Goal: Check status

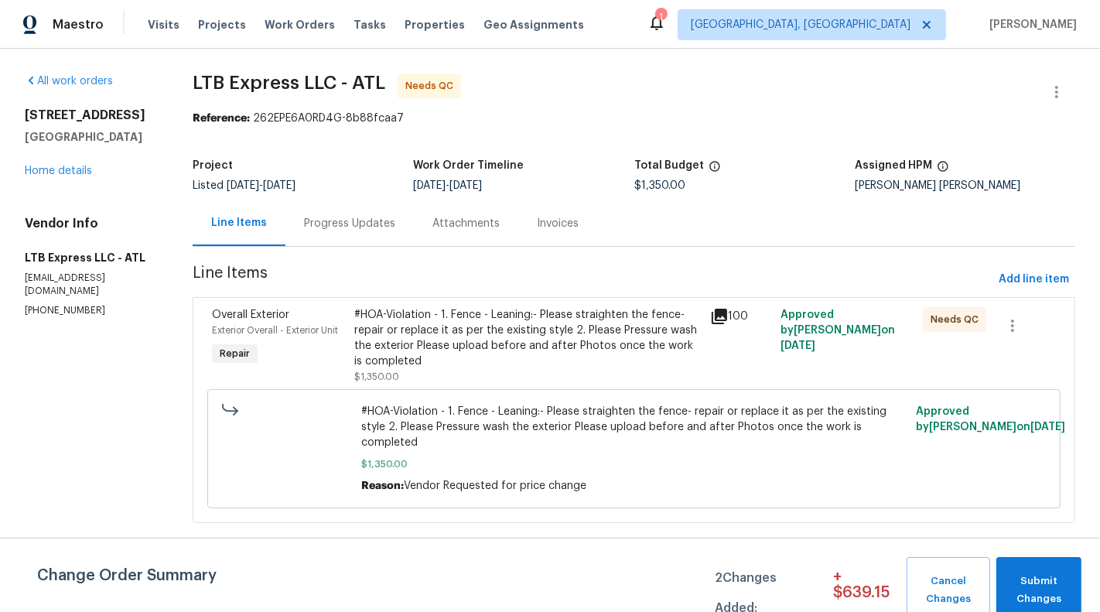
click at [578, 330] on div "#HOA-Violation - 1. Fence - Leaning:- Please straighten the fence- repair or re…" at bounding box center [527, 338] width 346 height 62
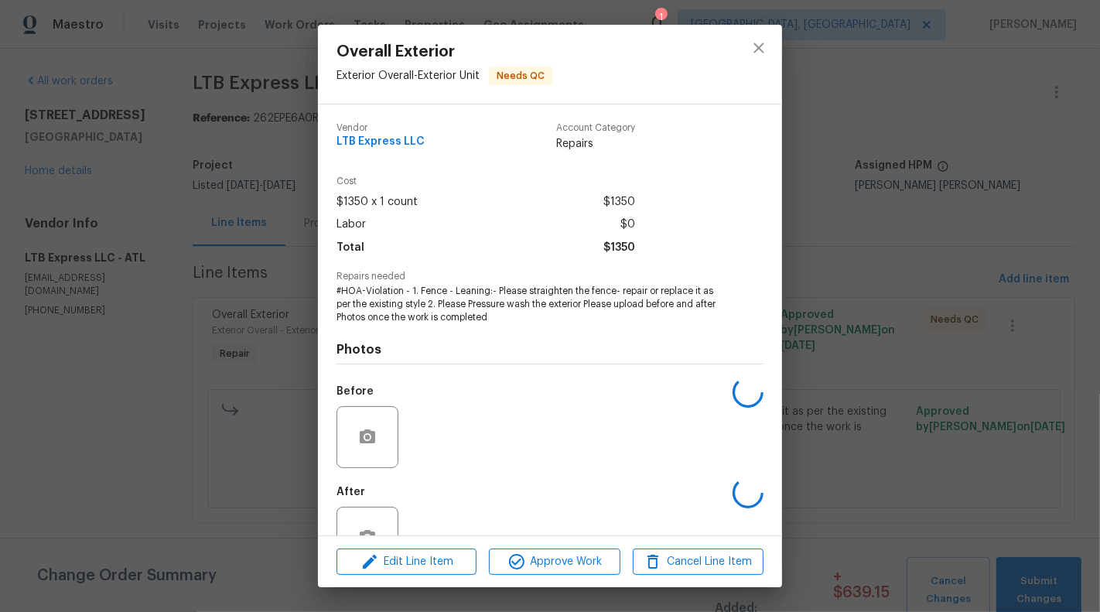
scroll to position [49, 0]
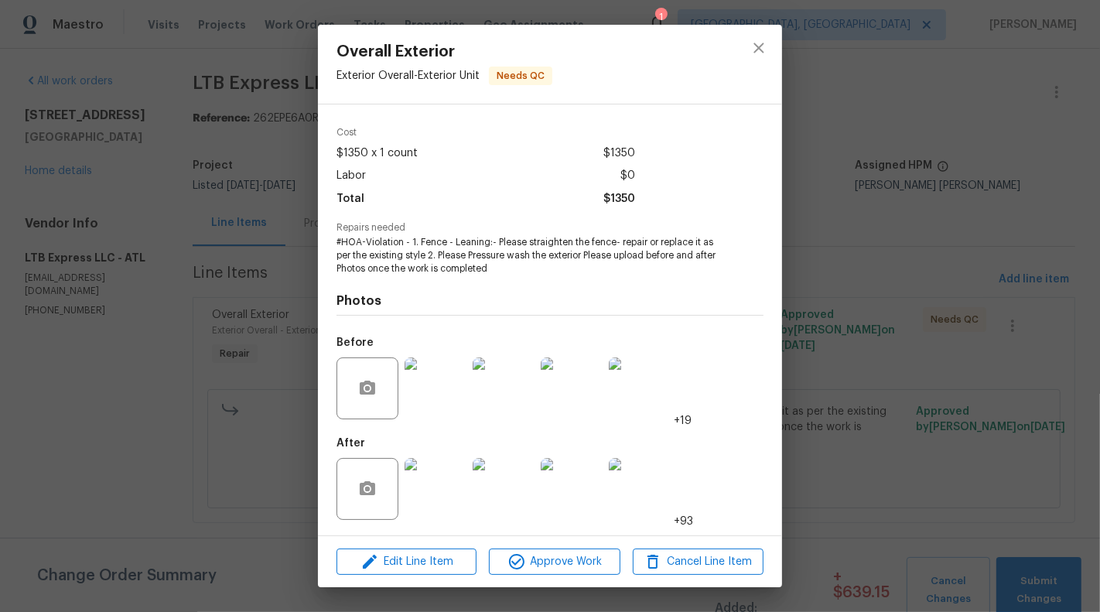
click at [447, 505] on img at bounding box center [436, 489] width 62 height 62
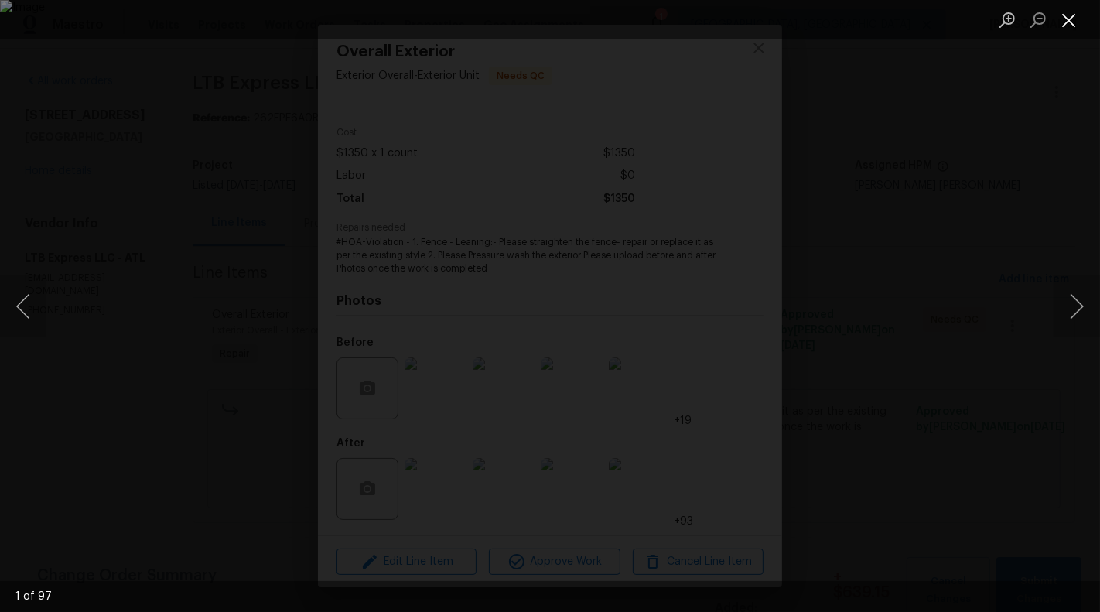
click at [1070, 20] on button "Close lightbox" at bounding box center [1069, 19] width 31 height 27
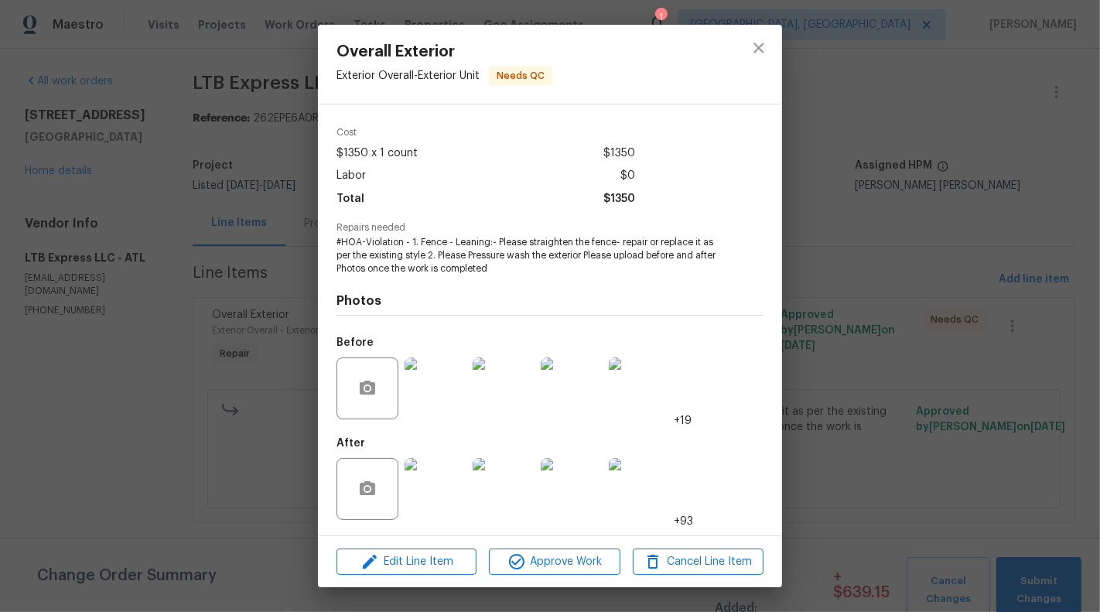
click at [936, 311] on div "Overall Exterior Exterior Overall - Exterior Unit Needs QC Vendor LTB Express L…" at bounding box center [550, 306] width 1100 height 612
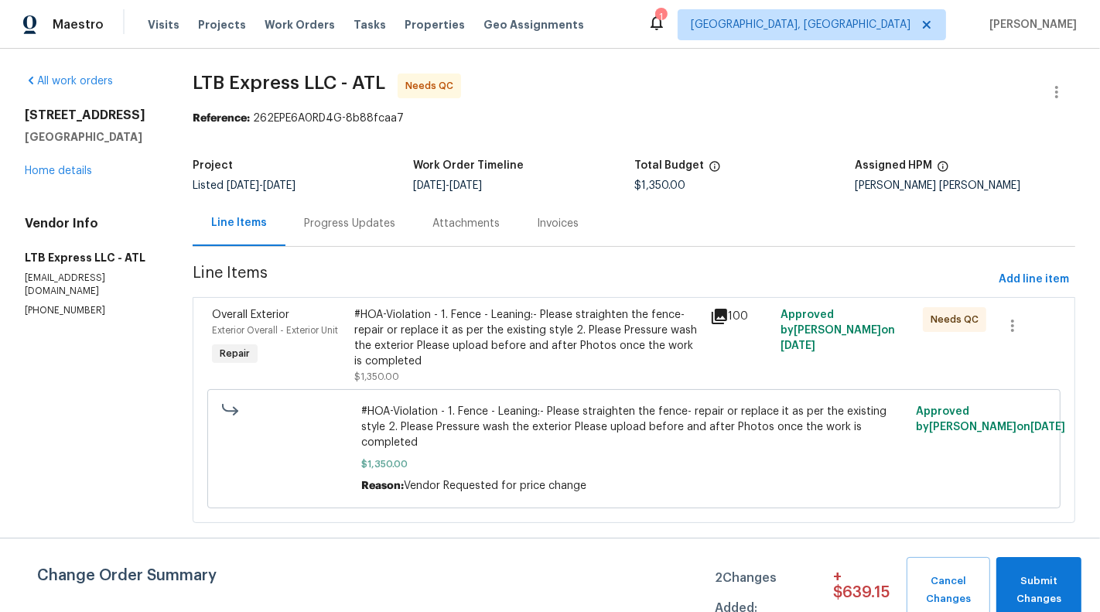
click at [571, 375] on div "#HOA-Violation - 1. Fence - Leaning:- Please straighten the fence- repair or re…" at bounding box center [527, 345] width 346 height 77
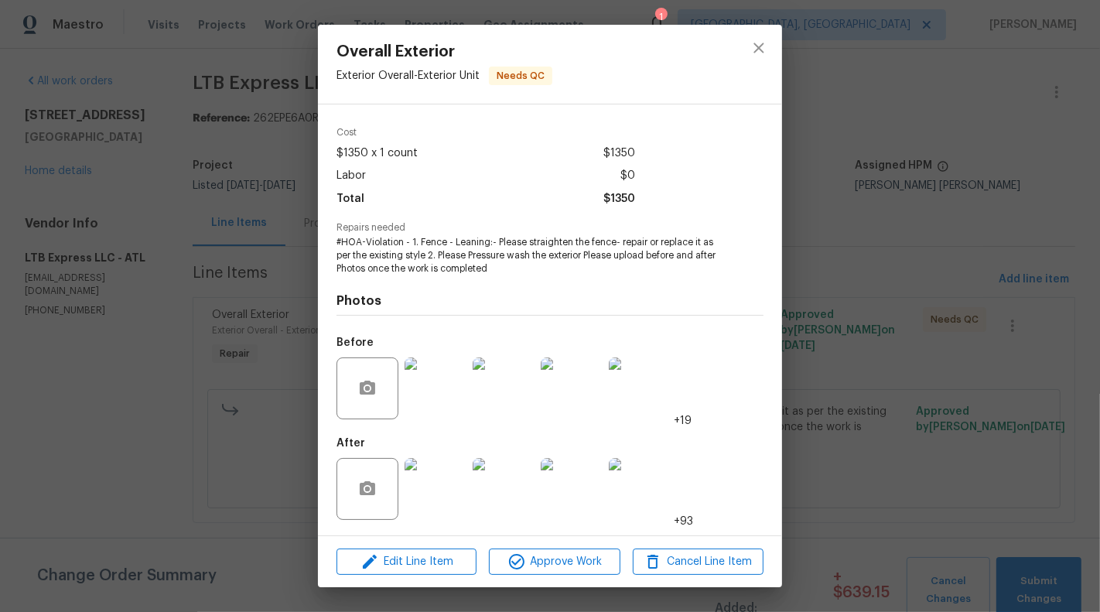
click at [423, 508] on img at bounding box center [436, 489] width 62 height 62
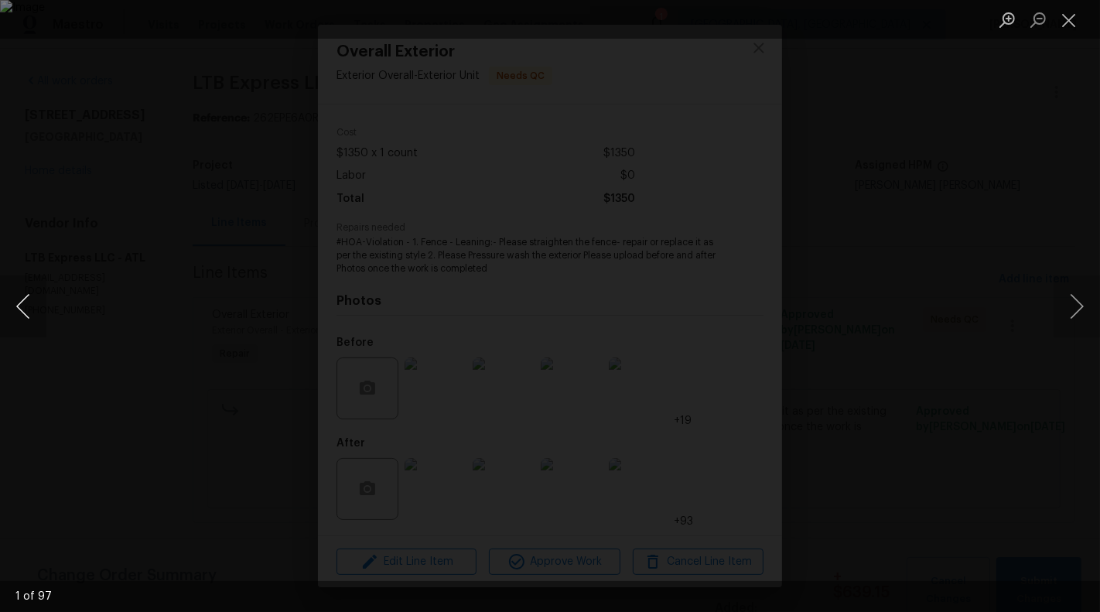
click at [37, 318] on button "Previous image" at bounding box center [23, 307] width 46 height 62
click at [1059, 23] on button "Close lightbox" at bounding box center [1069, 19] width 31 height 27
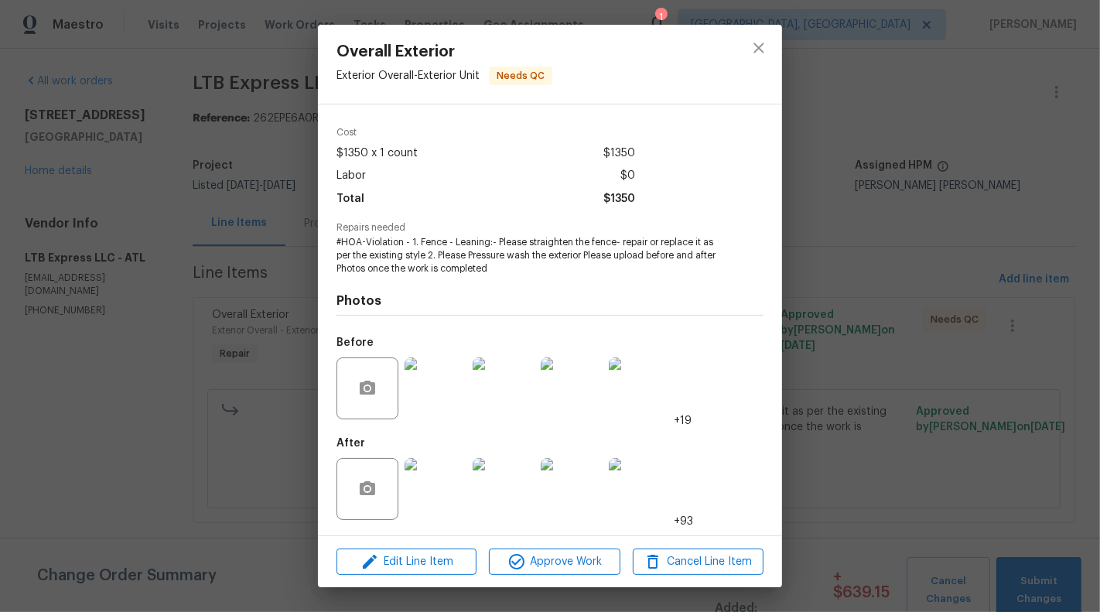
click at [224, 228] on div "Overall Exterior Exterior Overall - Exterior Unit Needs QC Vendor LTB Express L…" at bounding box center [550, 306] width 1100 height 612
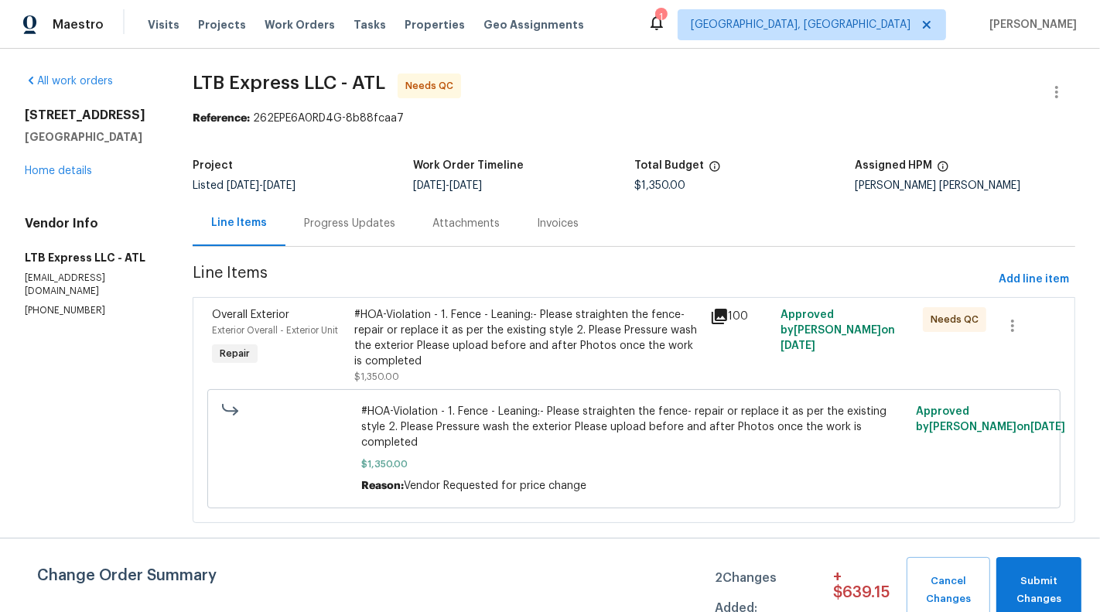
click at [307, 228] on div "Progress Updates" at bounding box center [349, 223] width 91 height 15
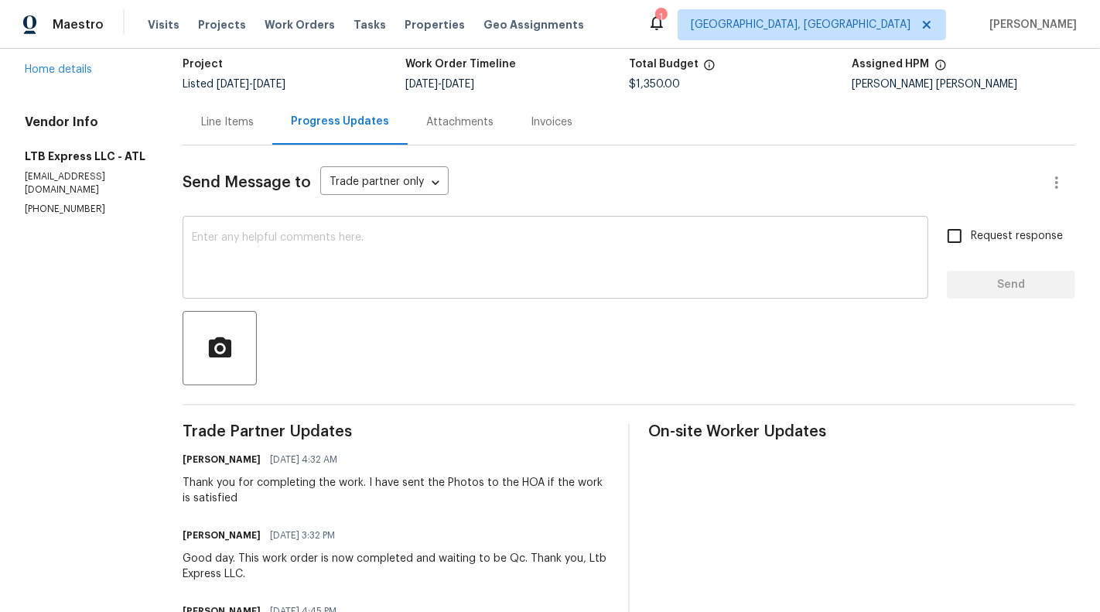
scroll to position [90, 0]
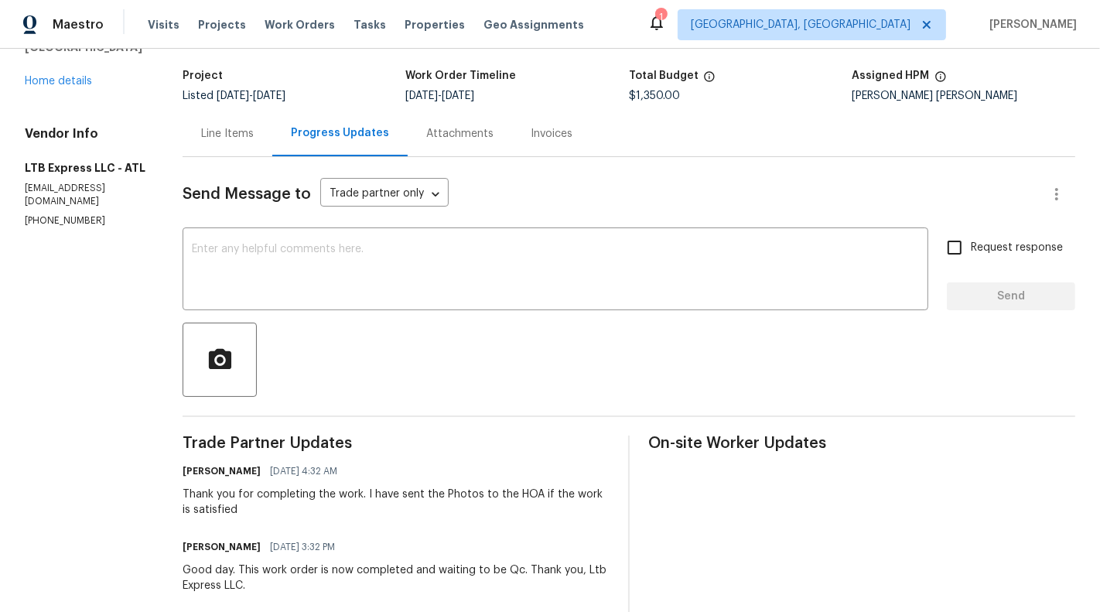
click at [231, 129] on div "Line Items" at bounding box center [227, 133] width 53 height 15
